Goal: Find contact information: Find contact information

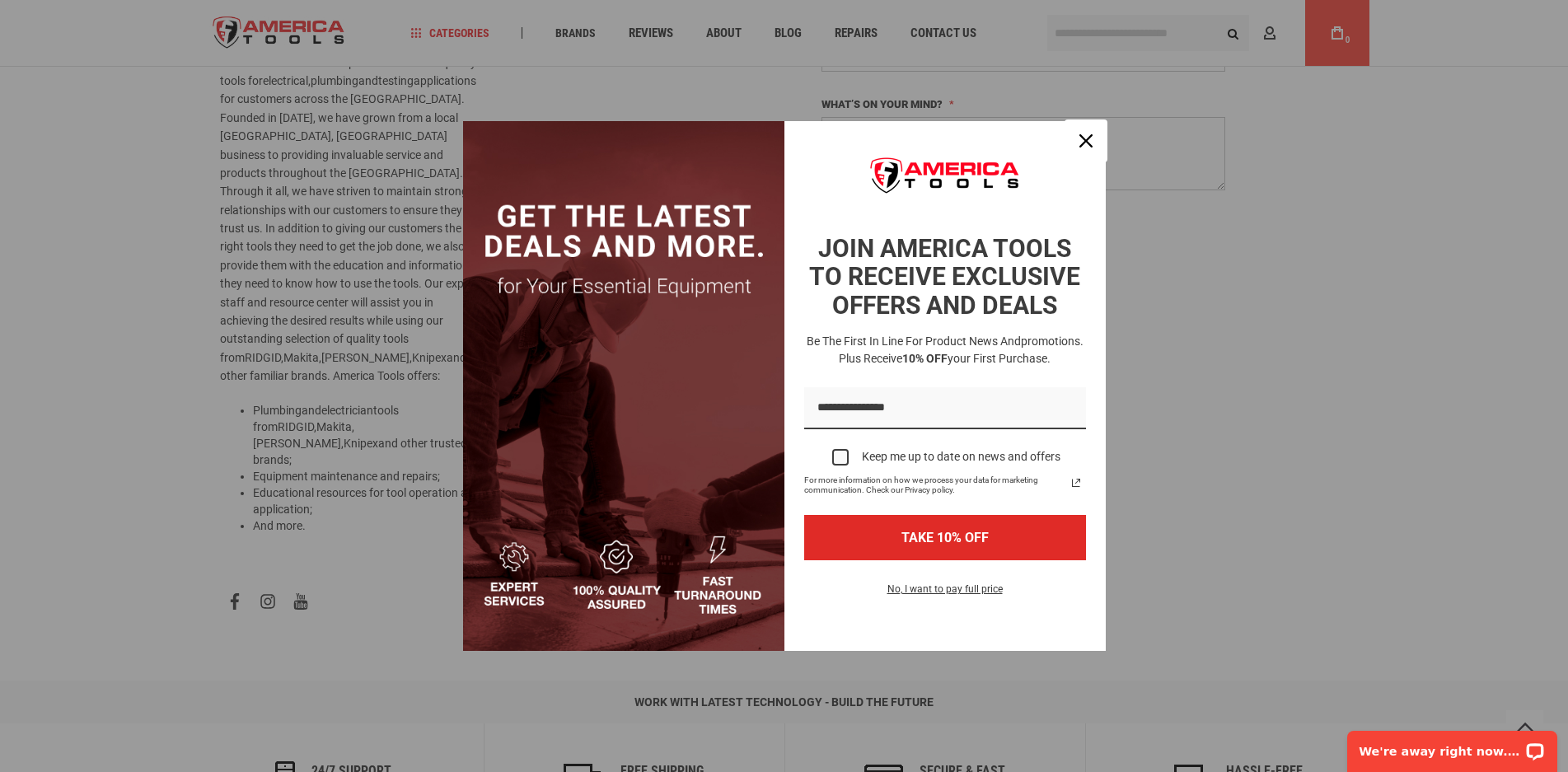
drag, startPoint x: 1091, startPoint y: 139, endPoint x: 1099, endPoint y: 143, distance: 8.9
click at [1091, 139] on icon "close icon" at bounding box center [1086, 140] width 13 height 13
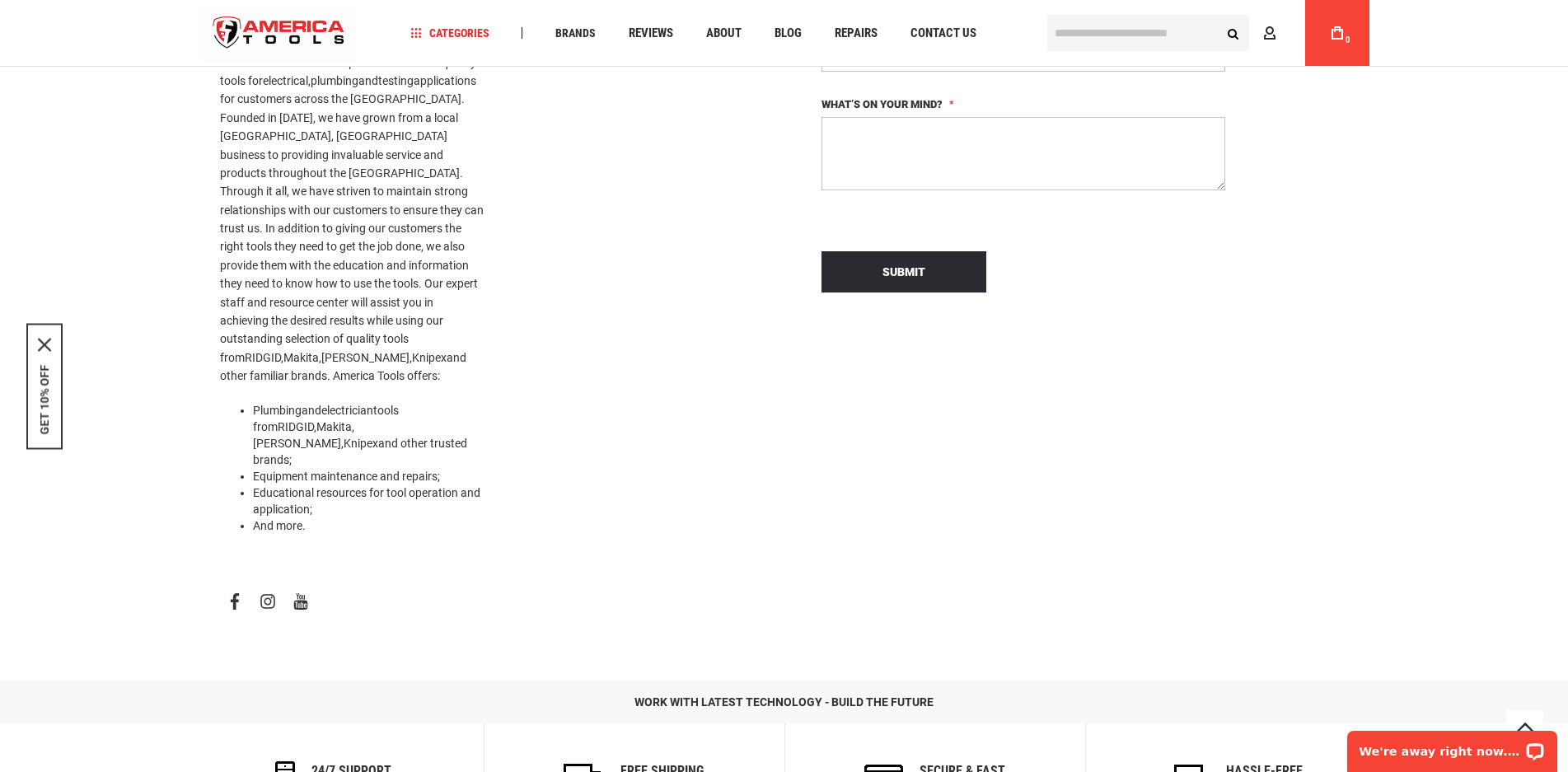
click at [1334, 352] on div "Write Us Jot us a note and we’ll get back to you as quickly as possible. Name E…" at bounding box center [1072, 190] width 576 height 859
click at [231, 587] on link "facebook" at bounding box center [235, 601] width 30 height 28
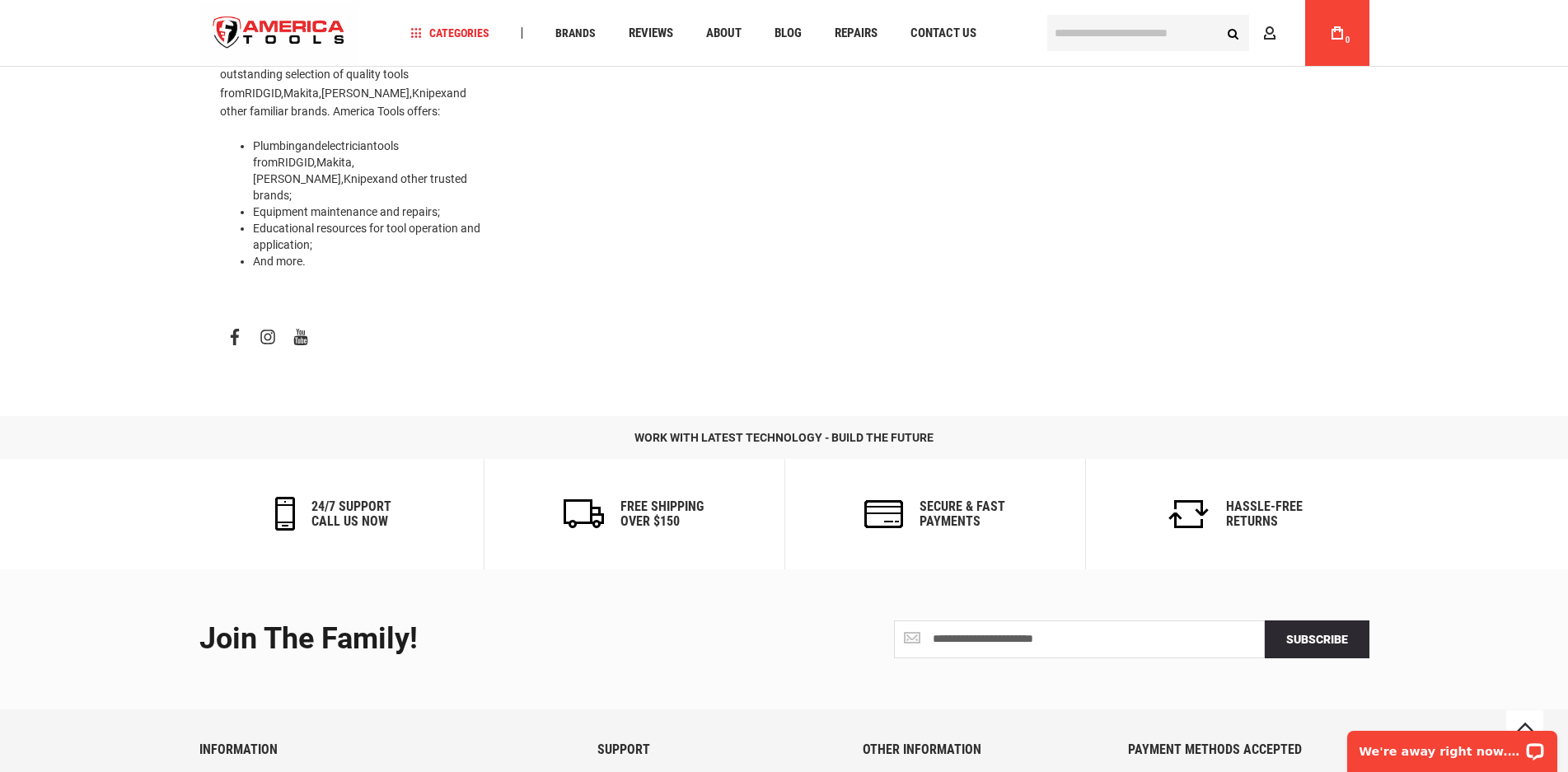
scroll to position [789, 0]
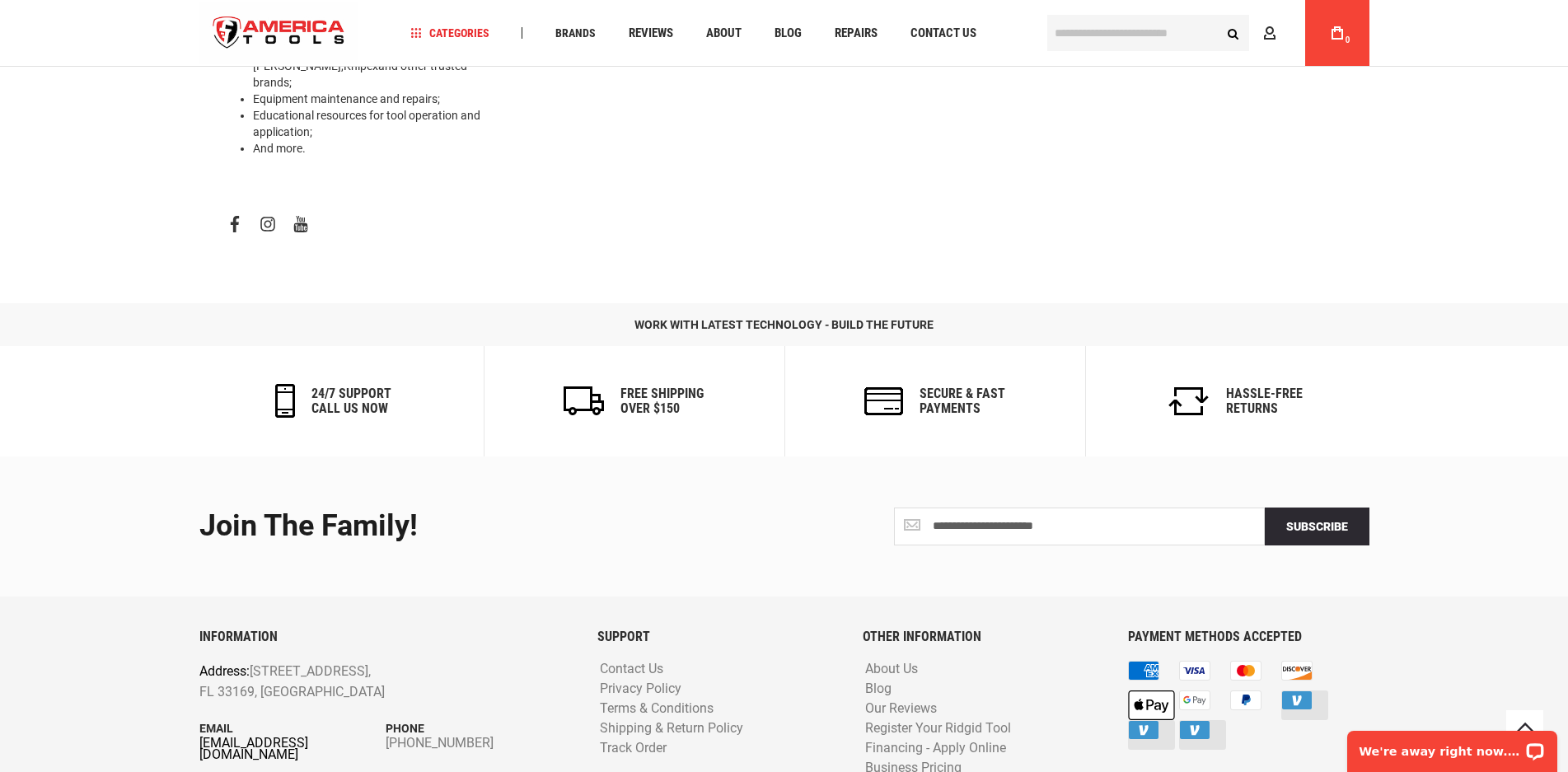
click at [265, 737] on link "[EMAIL_ADDRESS][DOMAIN_NAME]" at bounding box center [293, 748] width 187 height 23
drag, startPoint x: 732, startPoint y: 754, endPoint x: 830, endPoint y: 753, distance: 98.0
copy p "America Tools Corp"
